Goal: Information Seeking & Learning: Learn about a topic

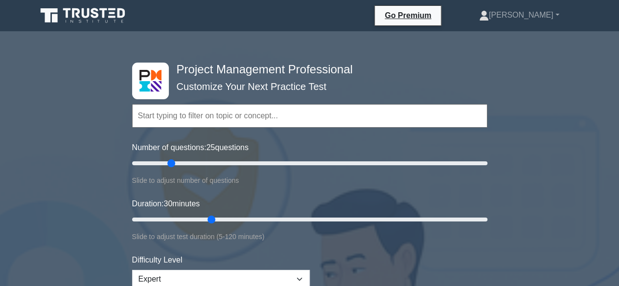
click at [168, 115] on input "text" at bounding box center [309, 115] width 355 height 23
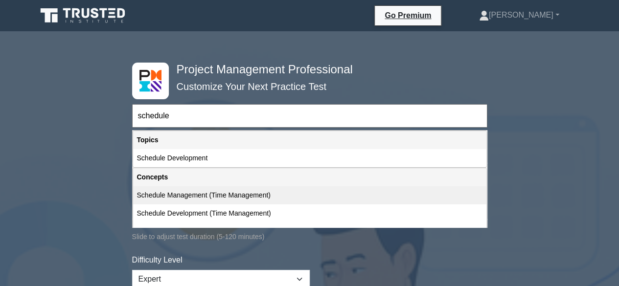
click at [206, 199] on div "Schedule Management (Time Management)" at bounding box center [309, 195] width 353 height 18
type input "Schedule Management (Time Management)"
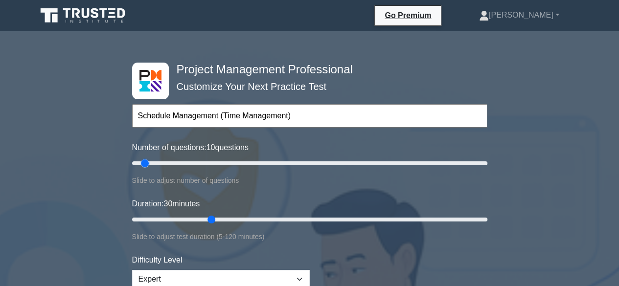
drag, startPoint x: 174, startPoint y: 162, endPoint x: 144, endPoint y: 164, distance: 30.4
type input "10"
click at [144, 164] on input "Number of questions: 10 questions" at bounding box center [309, 164] width 355 height 12
drag, startPoint x: 211, startPoint y: 218, endPoint x: 159, endPoint y: 217, distance: 52.8
type input "15"
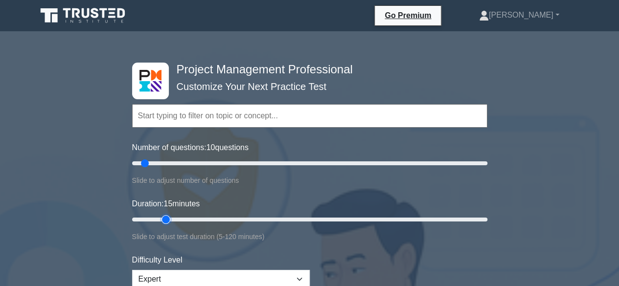
click at [159, 217] on input "Duration: 15 minutes" at bounding box center [309, 220] width 355 height 12
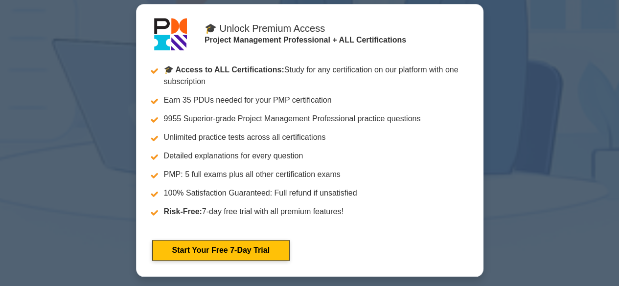
scroll to position [259, 0]
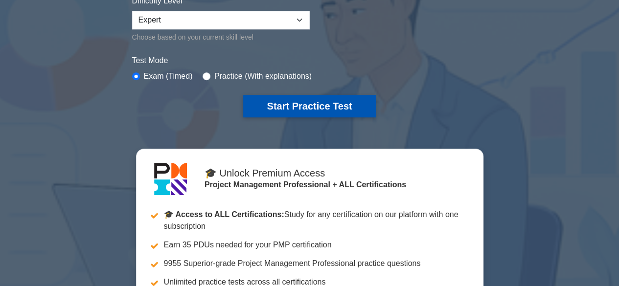
click at [306, 107] on button "Start Practice Test" at bounding box center [309, 106] width 132 height 23
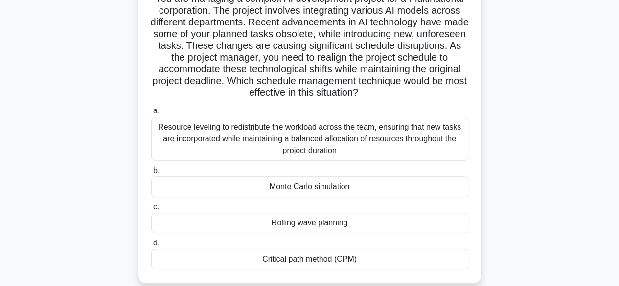
scroll to position [75, 0]
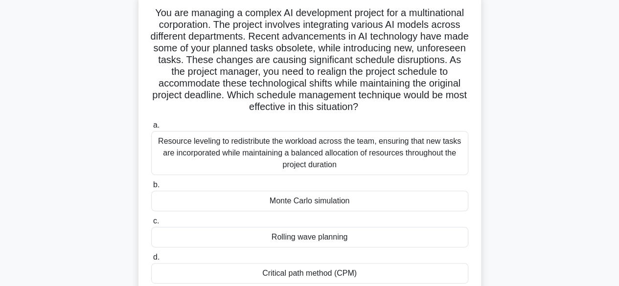
click at [308, 161] on div "Resource leveling to redistribute the workload across the team, ensuring that n…" at bounding box center [309, 153] width 317 height 44
click at [151, 129] on input "a. Resource leveling to redistribute the workload across the team, ensuring tha…" at bounding box center [151, 125] width 0 height 6
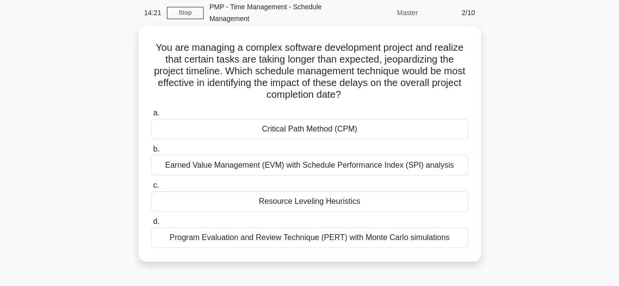
scroll to position [41, 0]
click at [317, 167] on div "Earned Value Management (EVM) with Schedule Performance Index (SPI) analysis" at bounding box center [309, 165] width 317 height 21
click at [151, 152] on input "b. Earned Value Management (EVM) with Schedule Performance Index (SPI) analysis" at bounding box center [151, 149] width 0 height 6
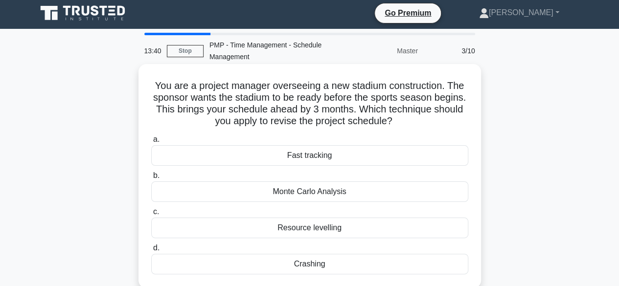
scroll to position [0, 0]
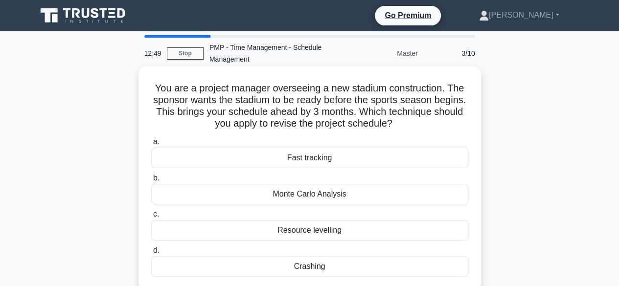
click at [307, 159] on div "Fast tracking" at bounding box center [309, 158] width 317 height 21
click at [151, 145] on input "a. Fast tracking" at bounding box center [151, 142] width 0 height 6
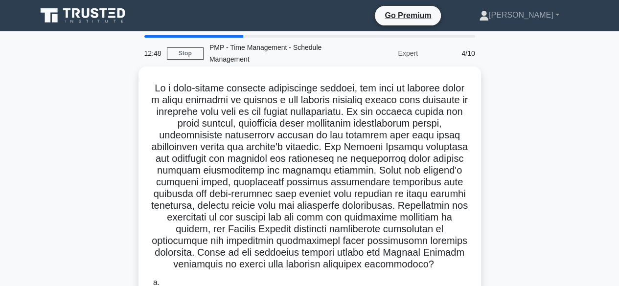
scroll to position [242, 0]
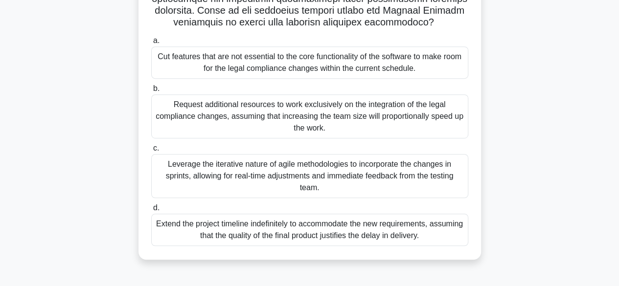
click at [231, 178] on div "Leverage the iterative nature of agile methodologies to incorporate the changes…" at bounding box center [309, 176] width 317 height 44
click at [151, 152] on input "c. Leverage the iterative nature of agile methodologies to incorporate the chan…" at bounding box center [151, 148] width 0 height 6
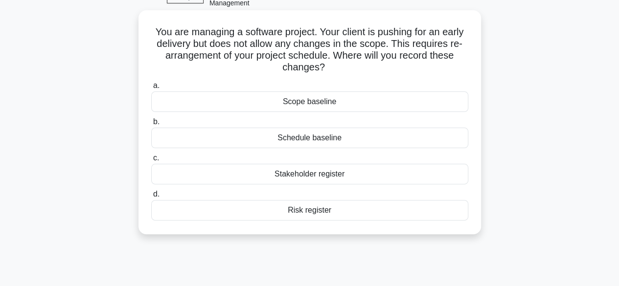
scroll to position [57, 0]
click at [317, 209] on div "Risk register" at bounding box center [309, 210] width 317 height 21
click at [151, 197] on input "d. Risk register" at bounding box center [151, 194] width 0 height 6
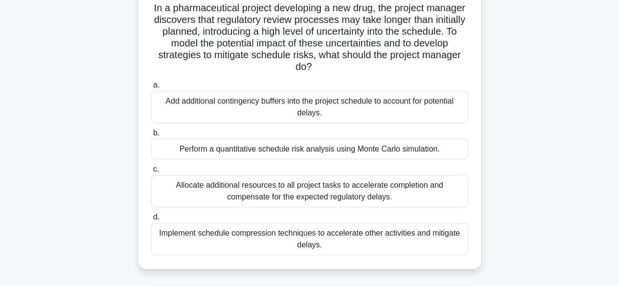
scroll to position [83, 0]
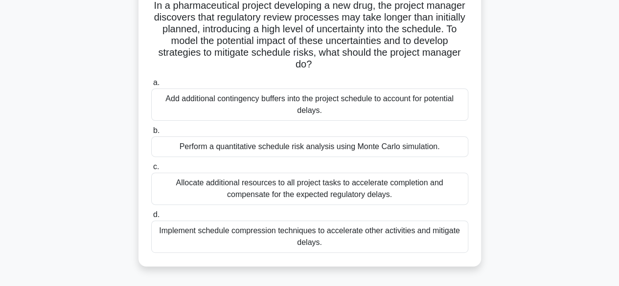
click at [295, 148] on div "Perform a quantitative schedule risk analysis using Monte Carlo simulation." at bounding box center [309, 146] width 317 height 21
click at [151, 134] on input "b. Perform a quantitative schedule risk analysis using Monte Carlo simulation." at bounding box center [151, 131] width 0 height 6
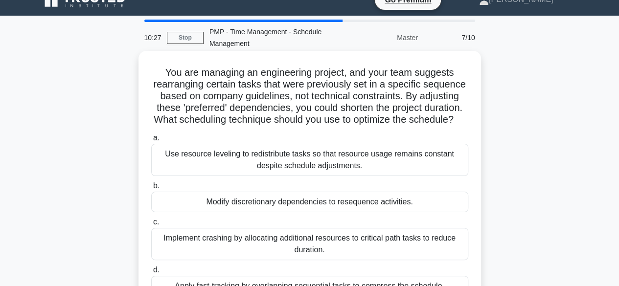
scroll to position [0, 0]
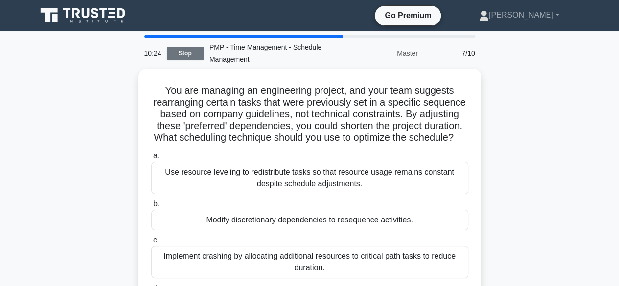
click at [186, 56] on link "Stop" at bounding box center [185, 53] width 37 height 12
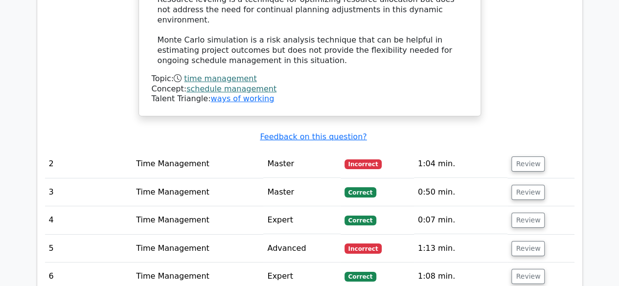
scroll to position [1517, 0]
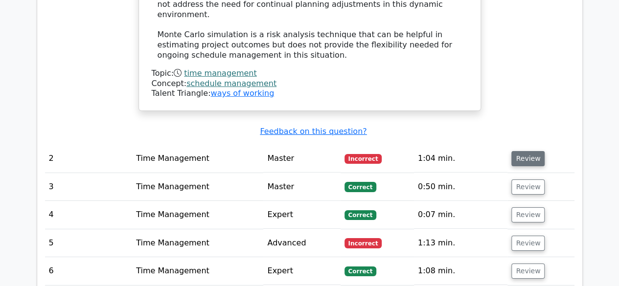
click at [525, 151] on button "Review" at bounding box center [527, 158] width 33 height 15
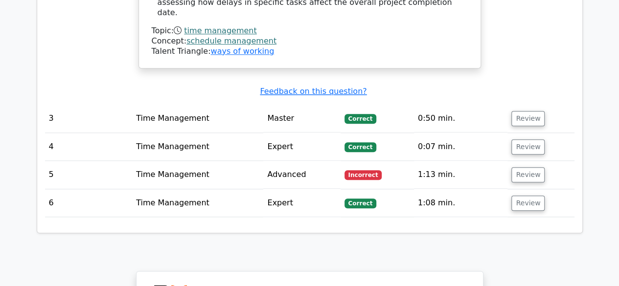
scroll to position [2293, 0]
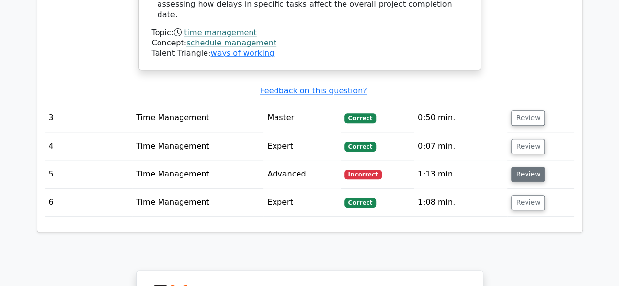
click at [527, 167] on button "Review" at bounding box center [527, 174] width 33 height 15
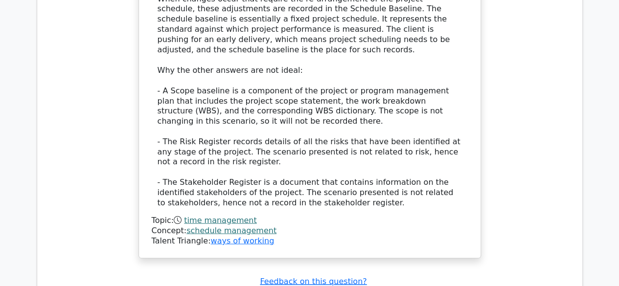
scroll to position [2730, 0]
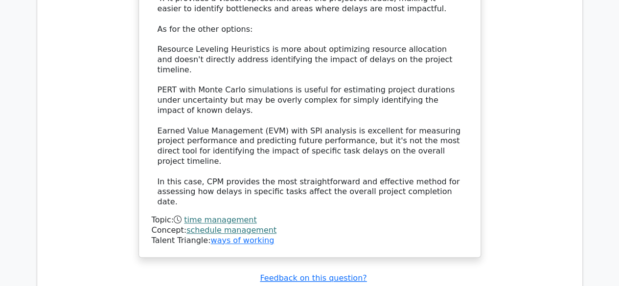
scroll to position [2105, 0]
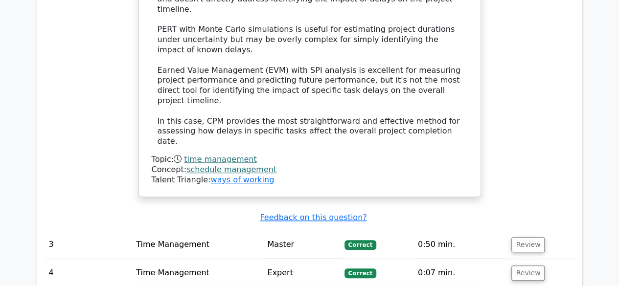
scroll to position [2165, 0]
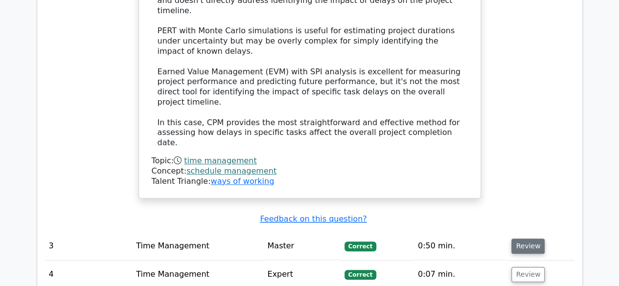
click at [524, 239] on button "Review" at bounding box center [527, 246] width 33 height 15
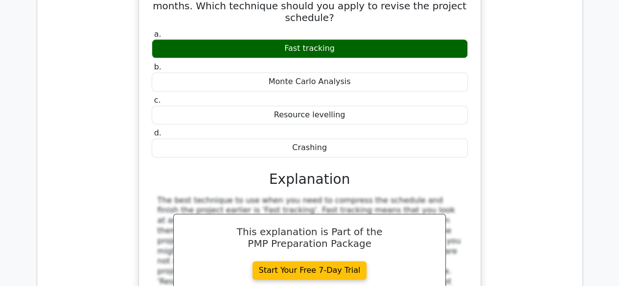
scroll to position [2475, 0]
